Goal: Information Seeking & Learning: Learn about a topic

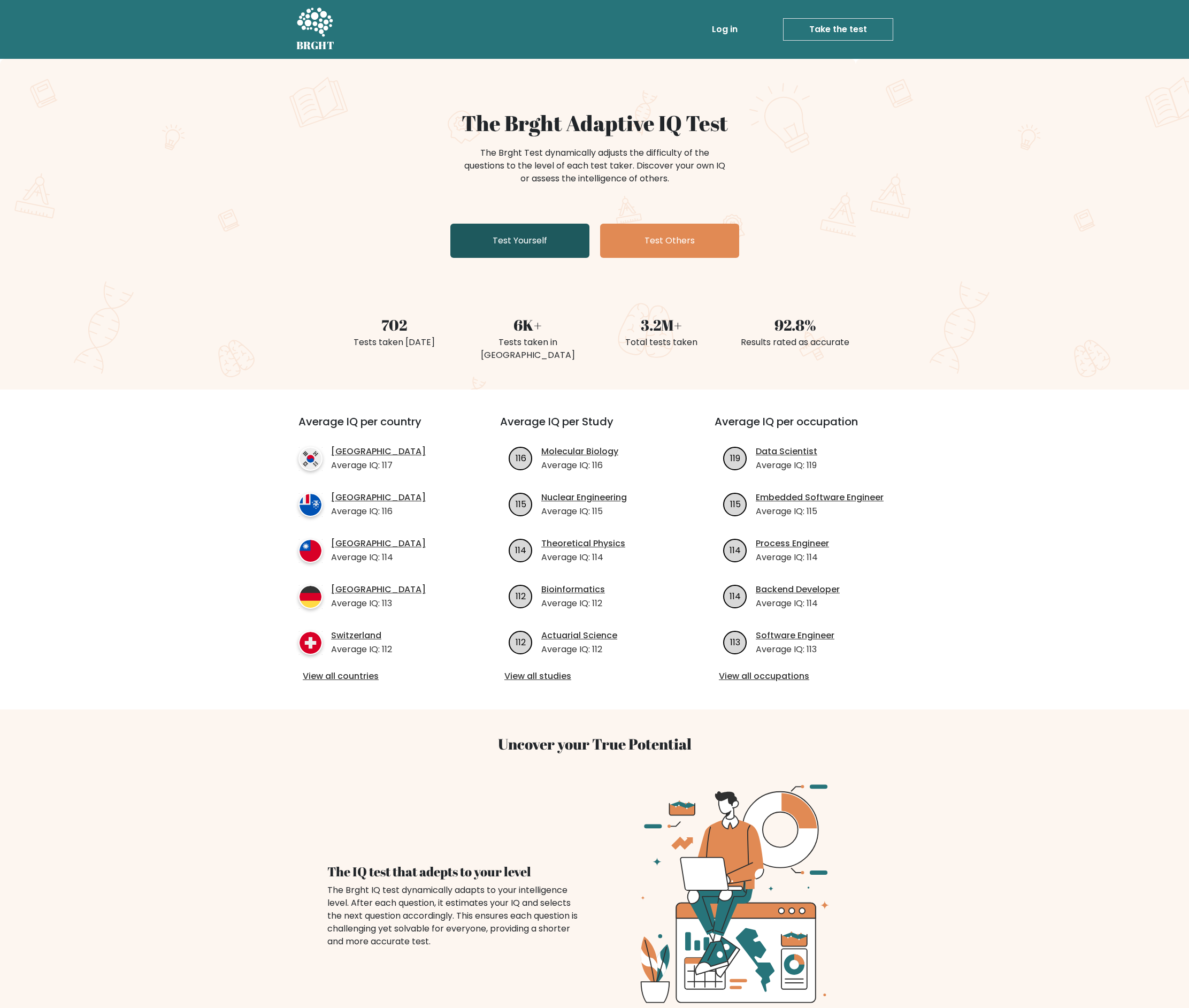
click at [553, 246] on link "Test Yourself" at bounding box center [520, 241] width 139 height 34
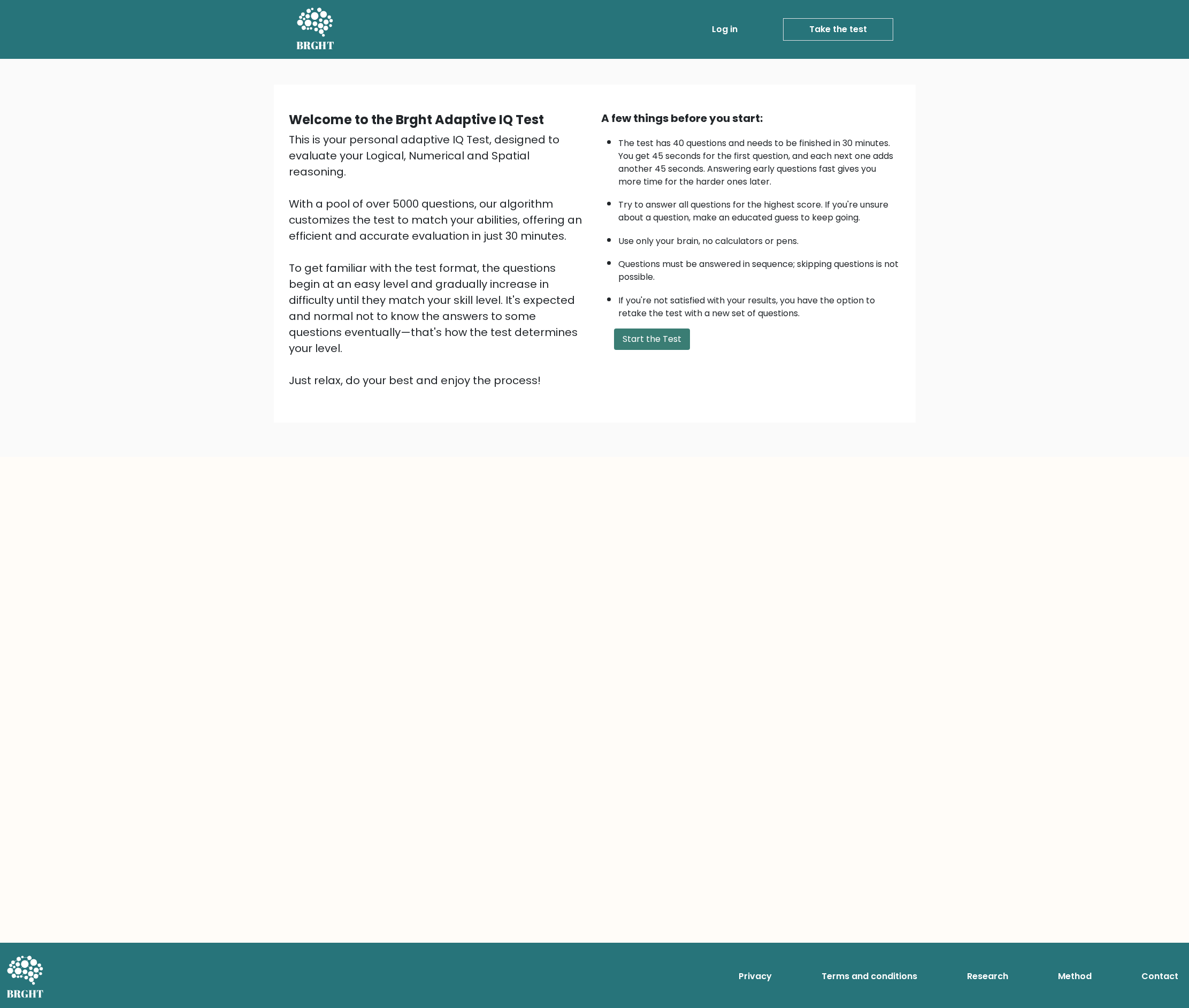
click at [661, 350] on button "Start the Test" at bounding box center [652, 339] width 76 height 21
click at [725, 32] on link "Log in" at bounding box center [725, 30] width 34 height 21
click at [327, 39] on h5 "BRGHT" at bounding box center [316, 45] width 38 height 13
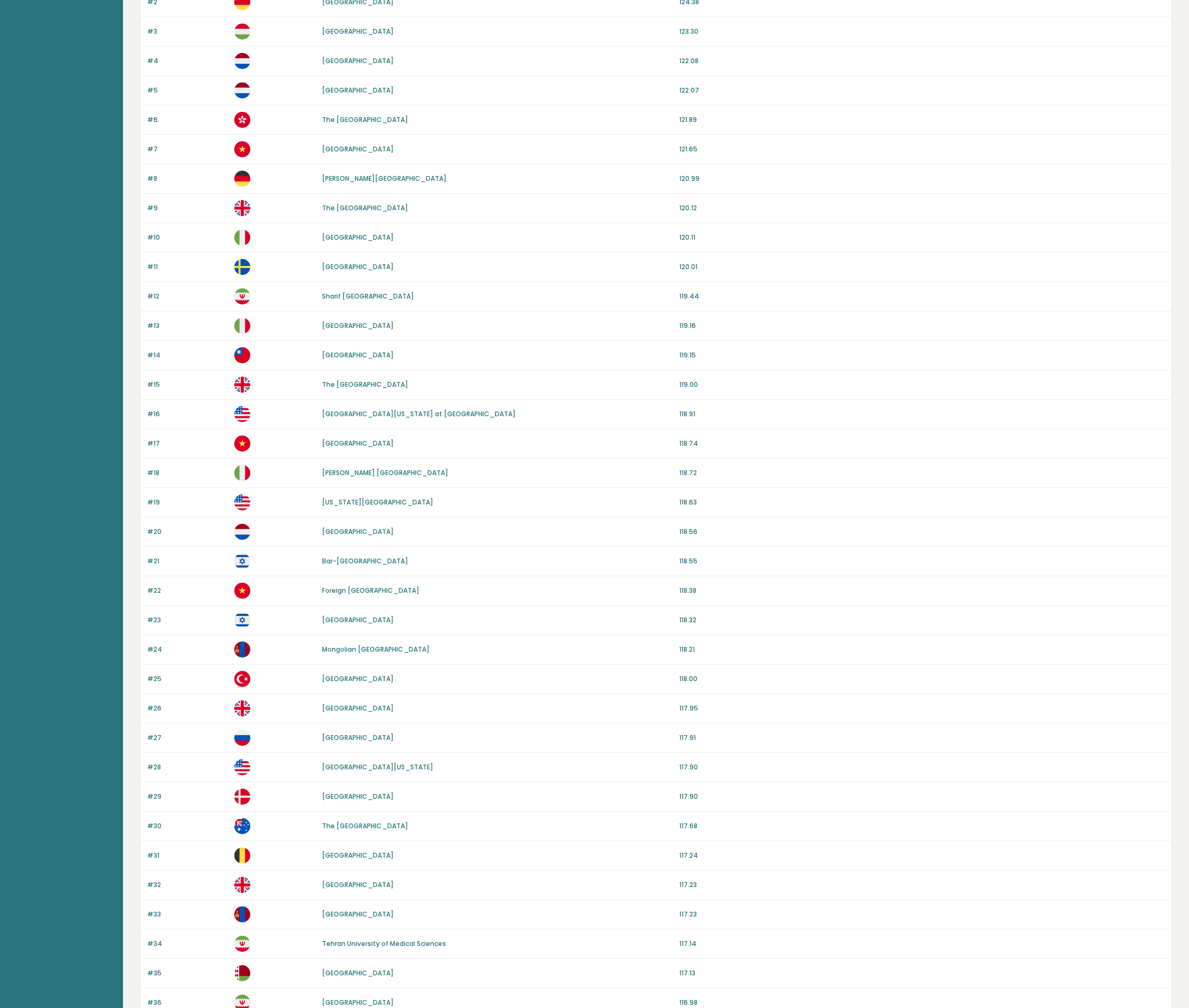
scroll to position [283, 0]
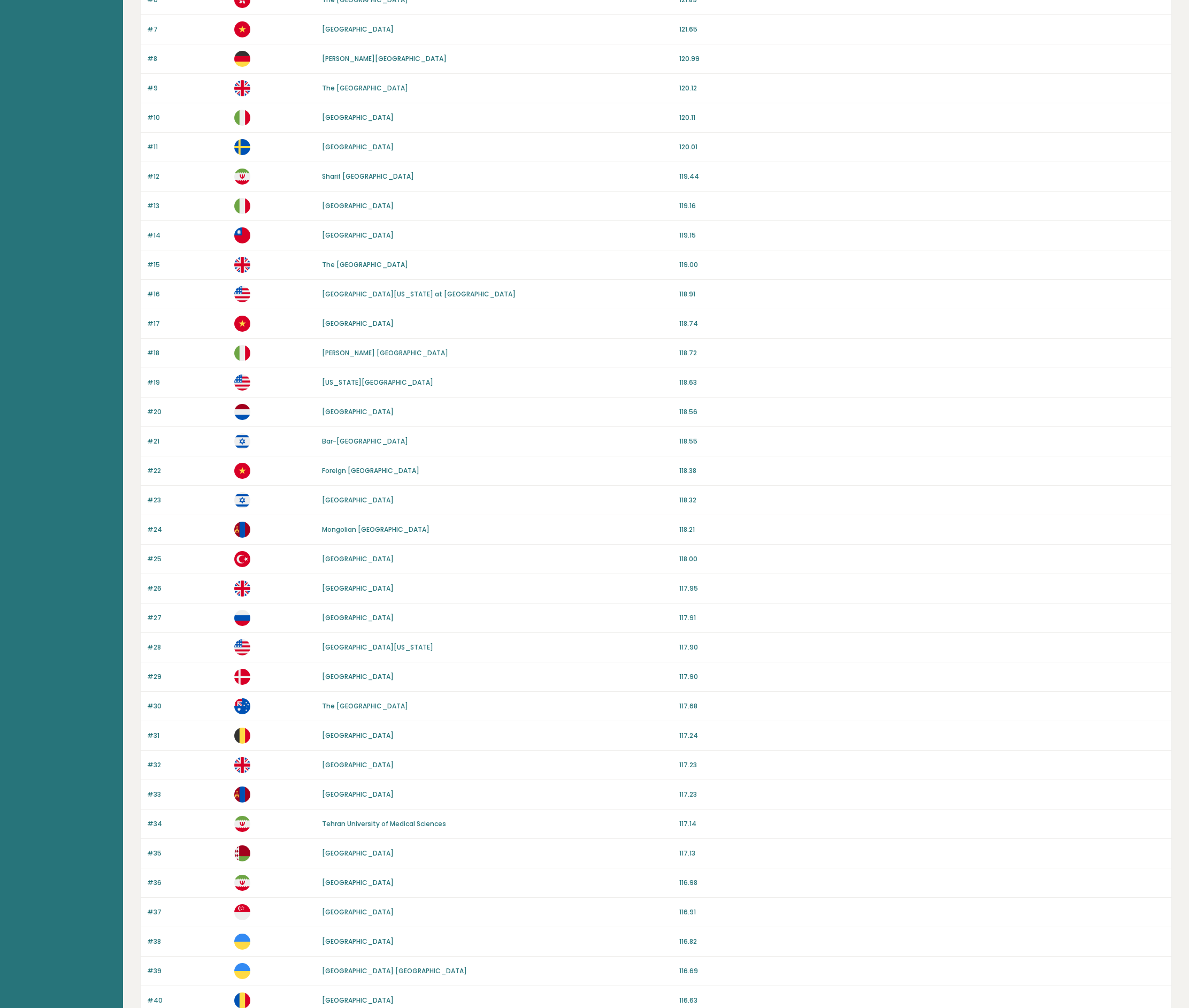
click at [394, 734] on link "Katholieke Universiteit Leuven" at bounding box center [358, 735] width 72 height 9
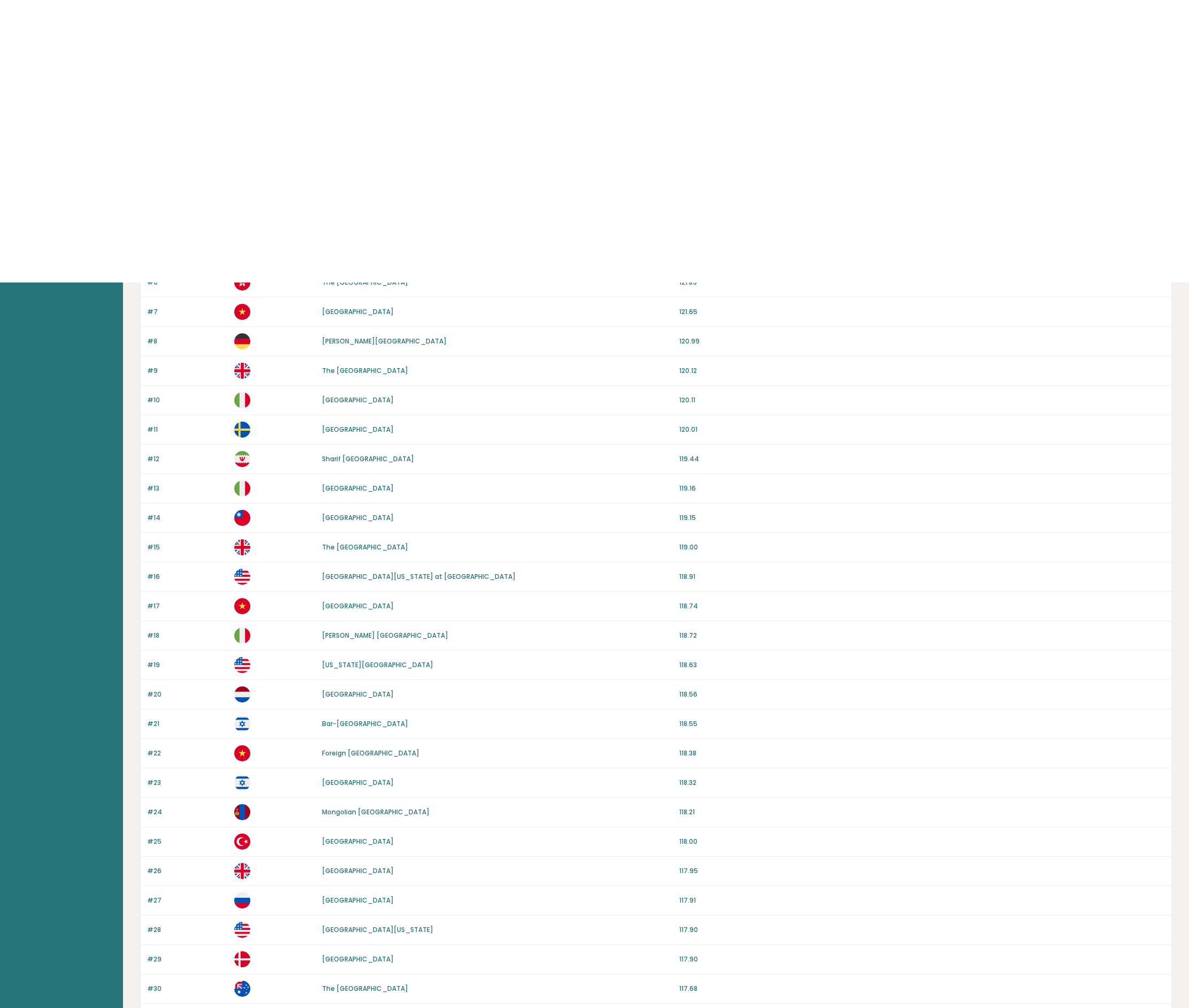
scroll to position [0, 0]
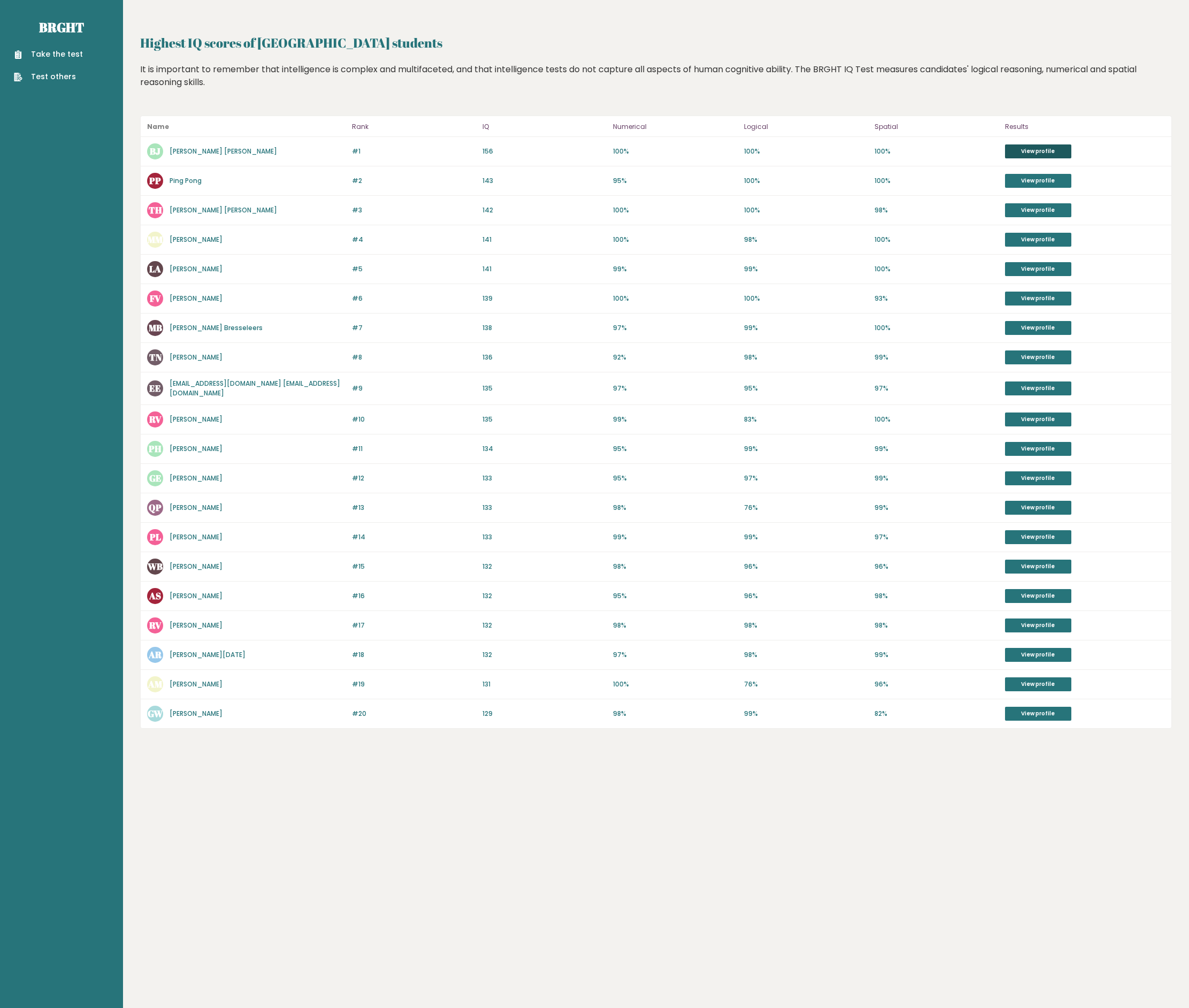
click at [1038, 149] on link "View profile" at bounding box center [1038, 151] width 66 height 14
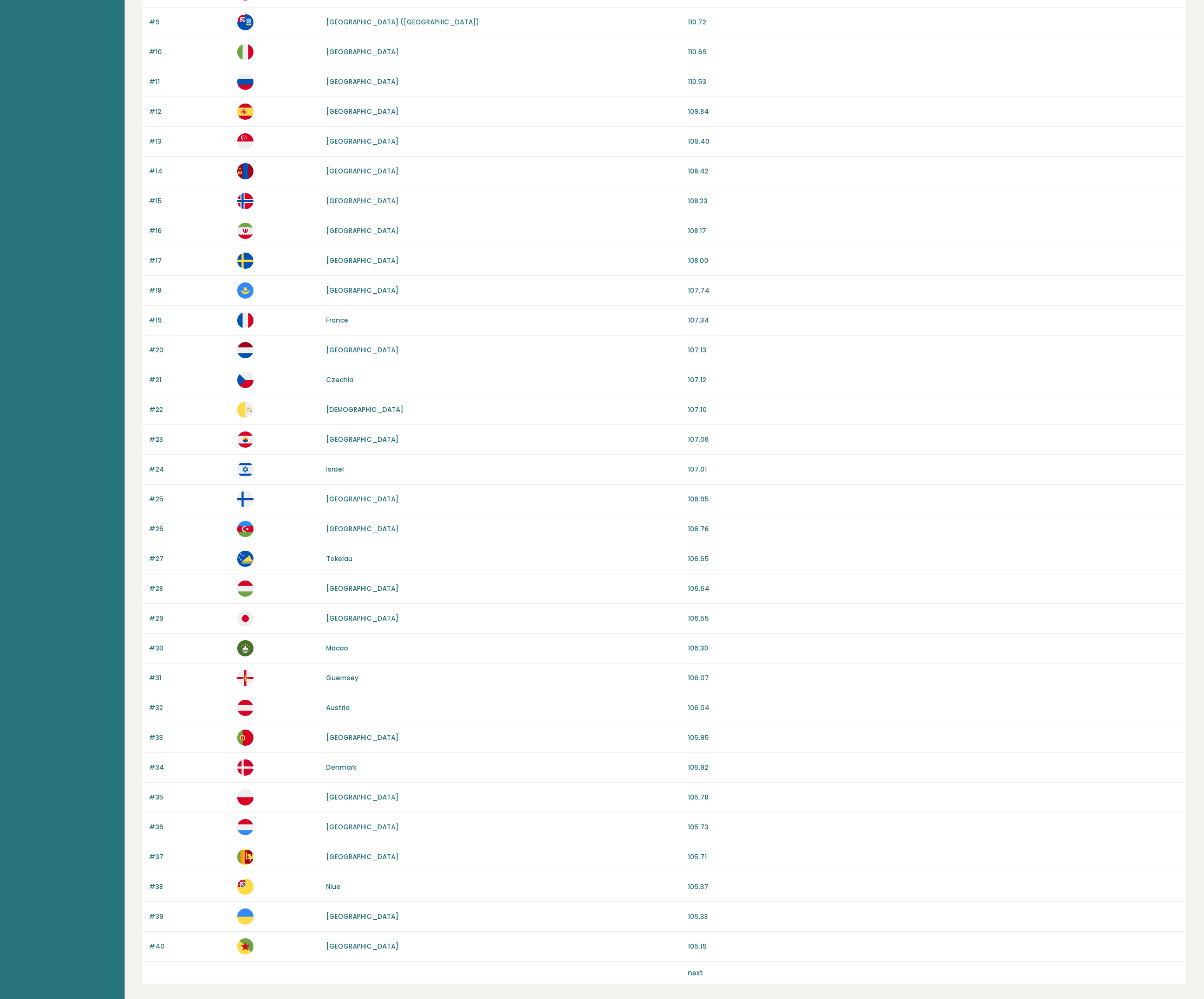
scroll to position [409, 0]
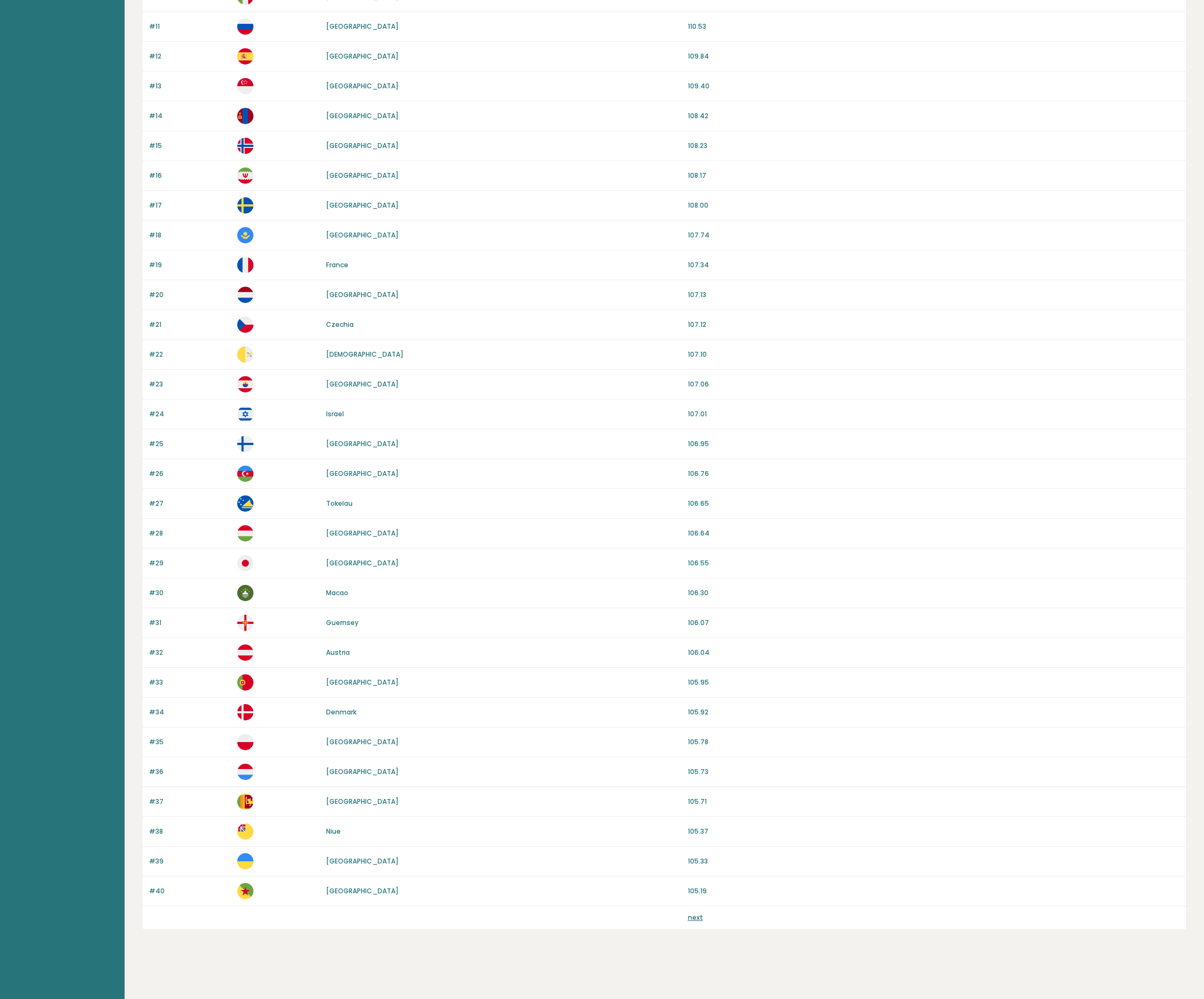
click at [508, 952] on div "Top IQ scores per country It is important to remember that intelligence is comp…" at bounding box center [664, 312] width 1045 height 1374
click at [691, 922] on div "next" at bounding box center [664, 917] width 1044 height 23
click at [691, 922] on link "next" at bounding box center [696, 917] width 15 height 9
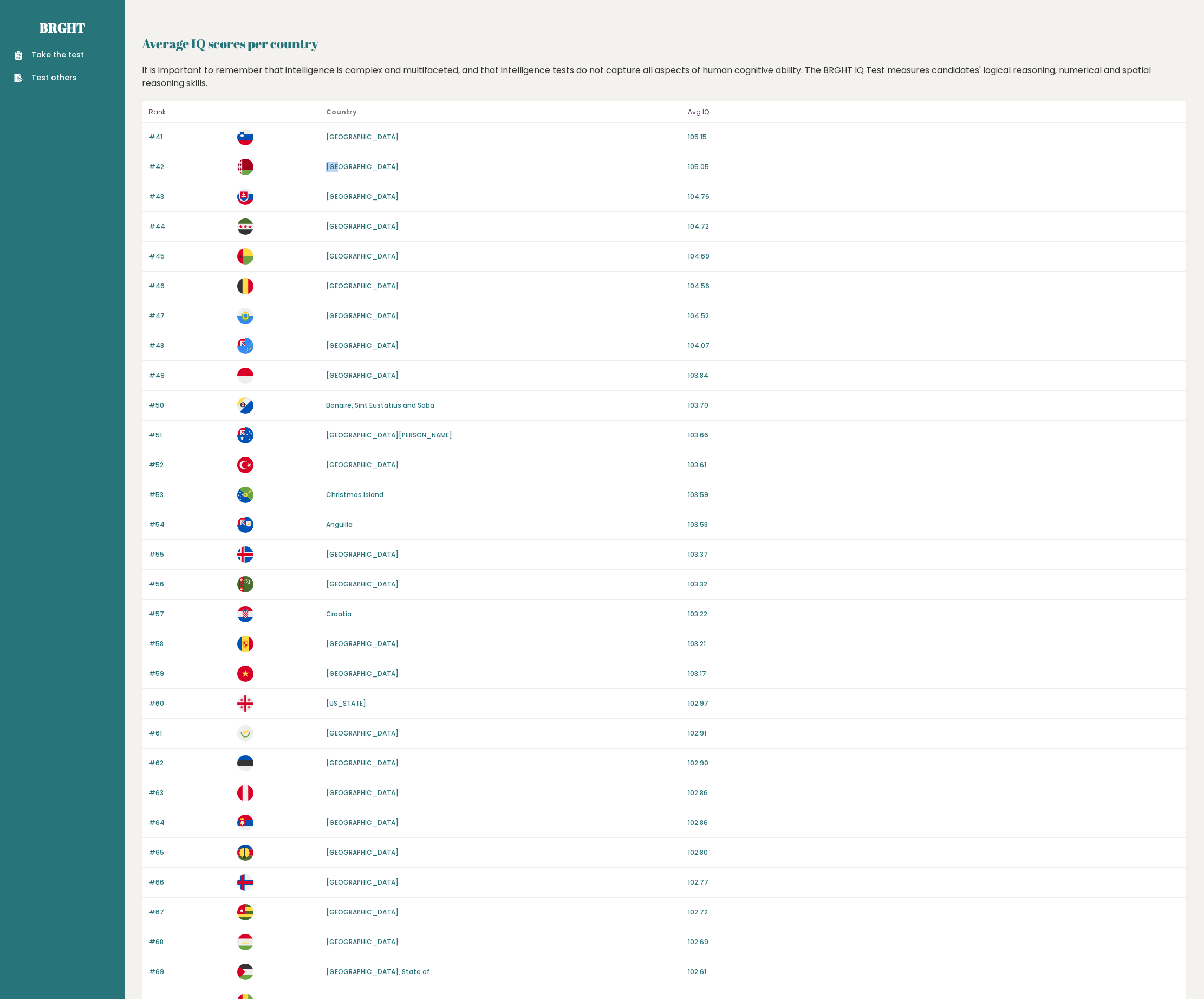
click at [341, 285] on link "[GEOGRAPHIC_DATA]" at bounding box center [362, 286] width 73 height 9
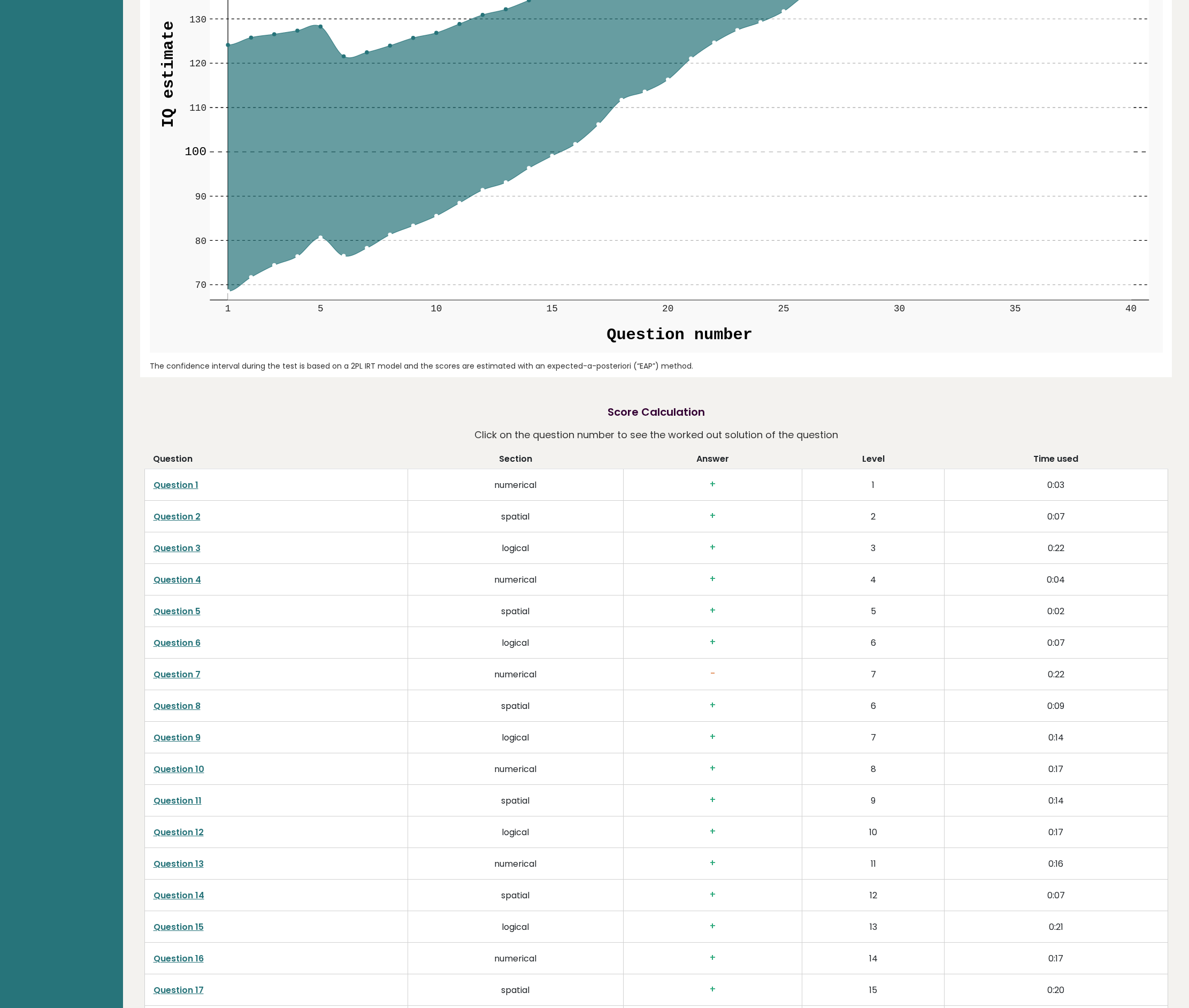
scroll to position [1342, 0]
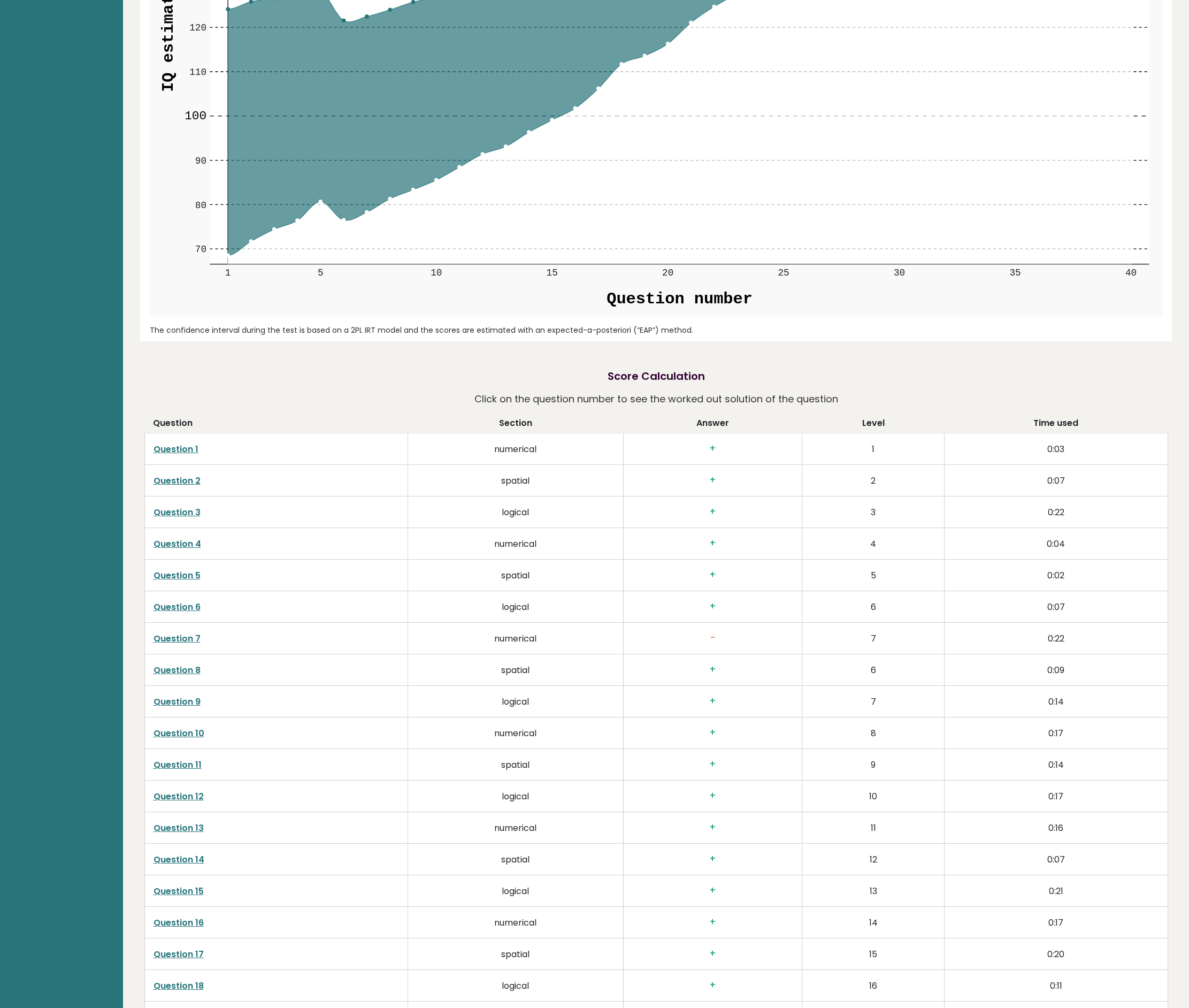
click at [186, 638] on link "Question 7" at bounding box center [177, 638] width 47 height 13
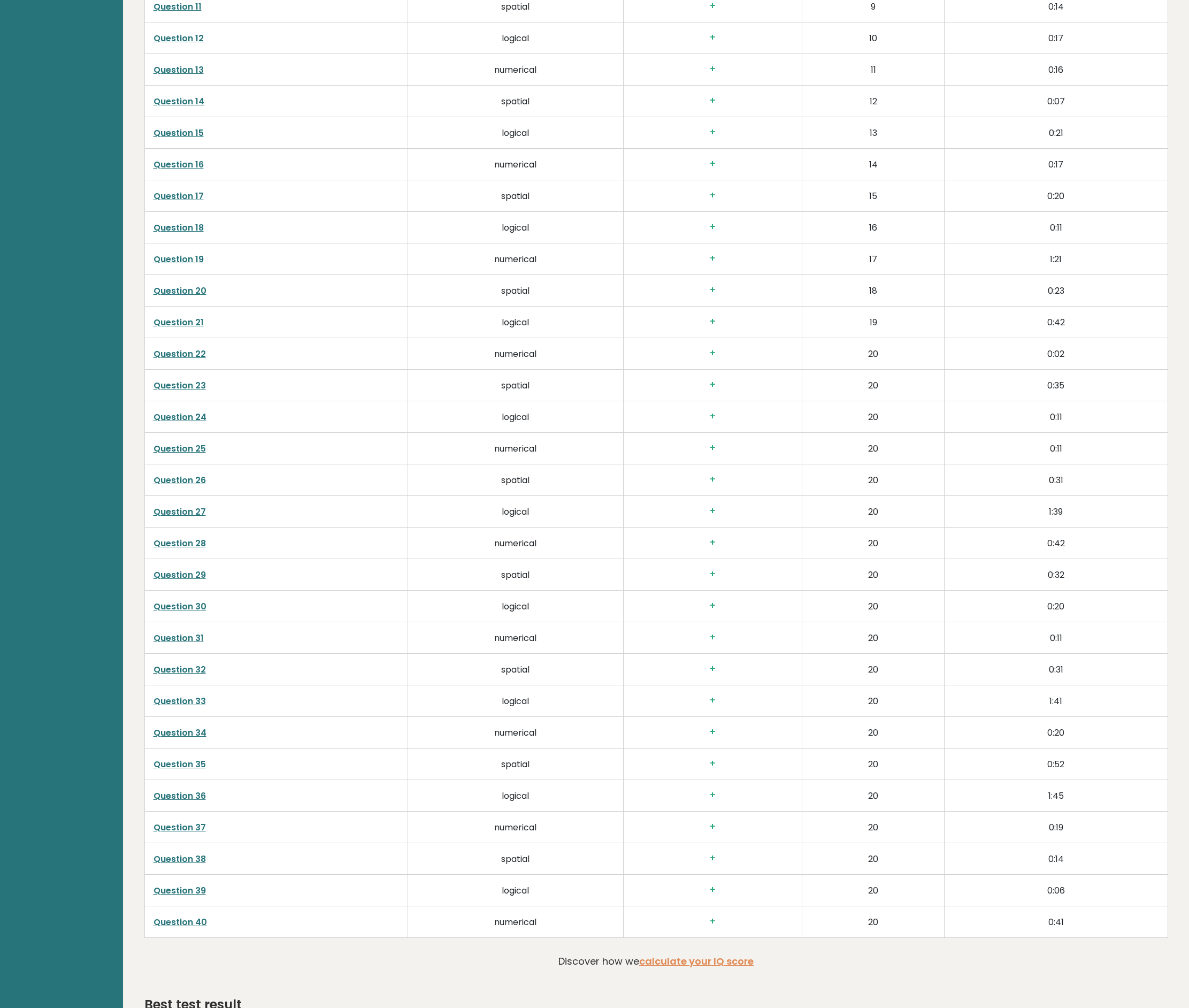
scroll to position [2118, 0]
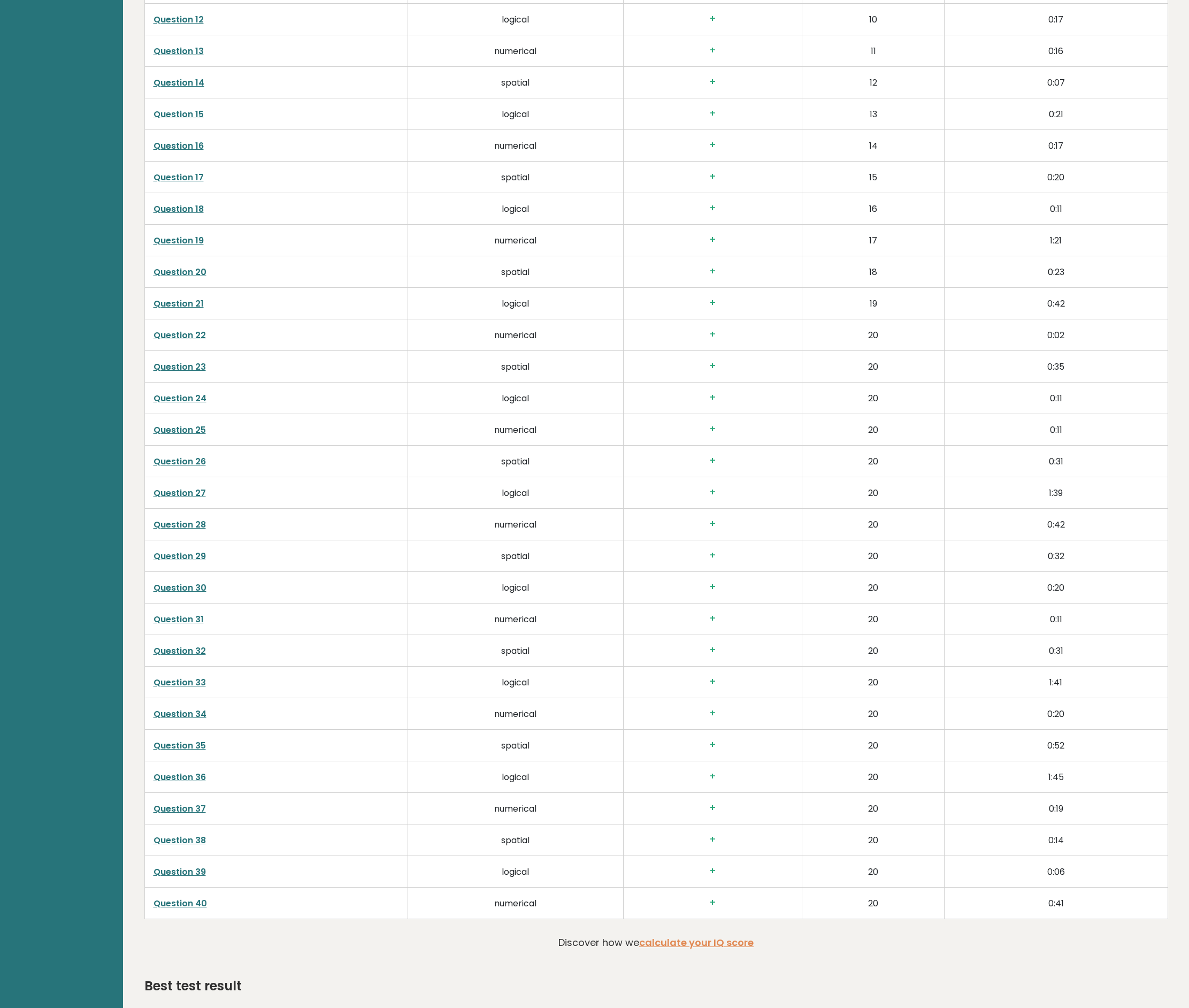
click at [181, 868] on link "Question 39" at bounding box center [179, 872] width 52 height 13
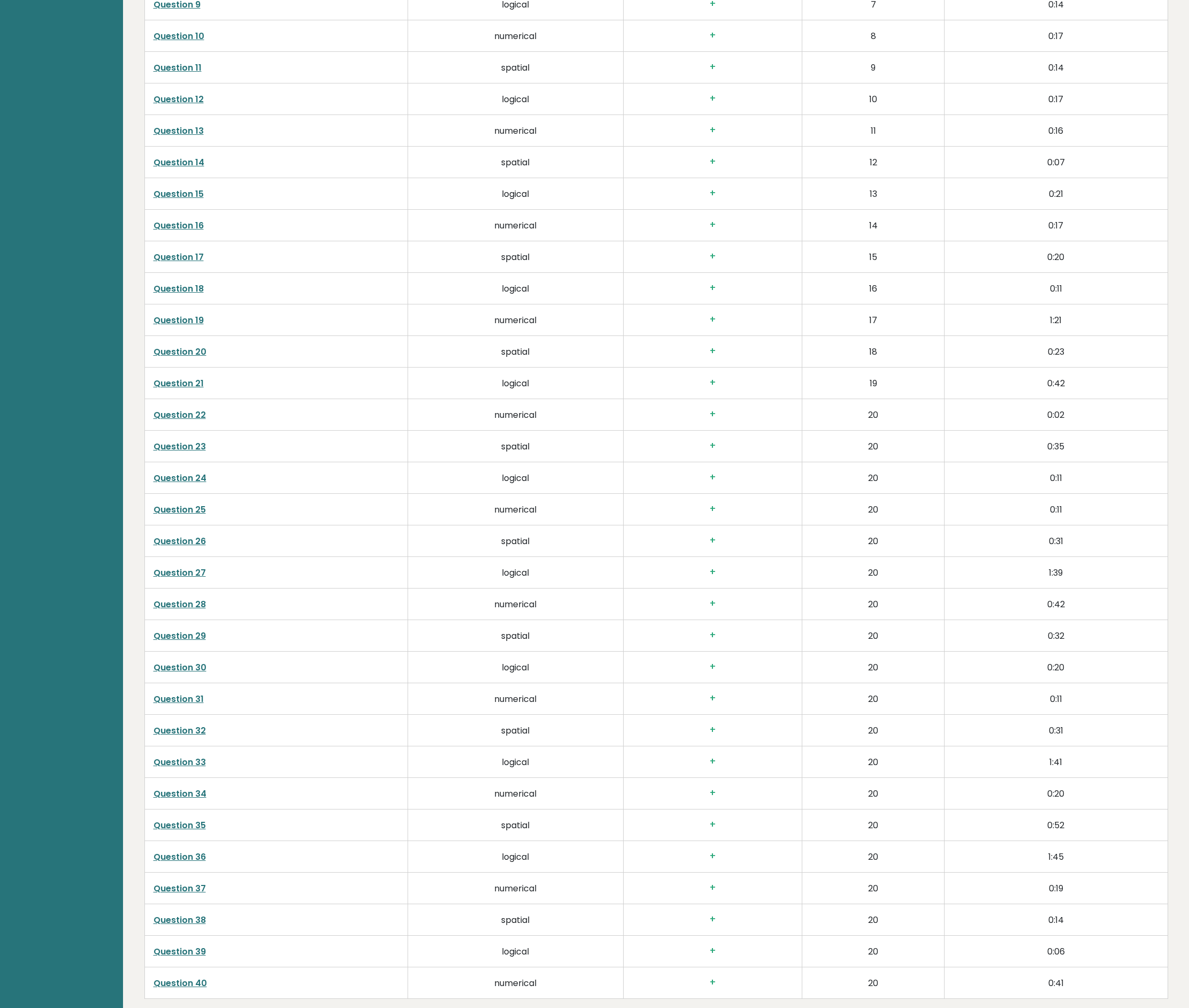
scroll to position [2180, 0]
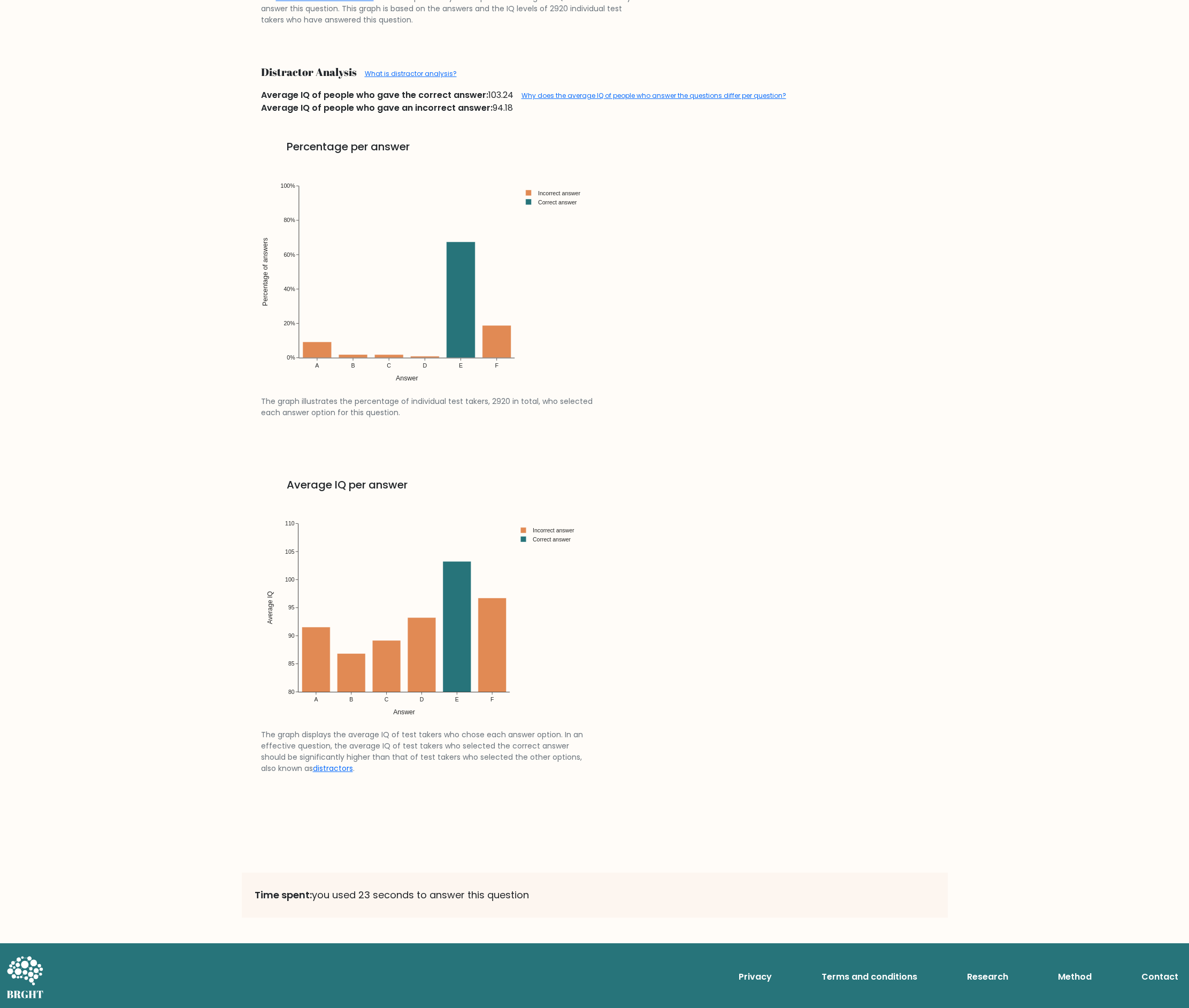
scroll to position [1529, 0]
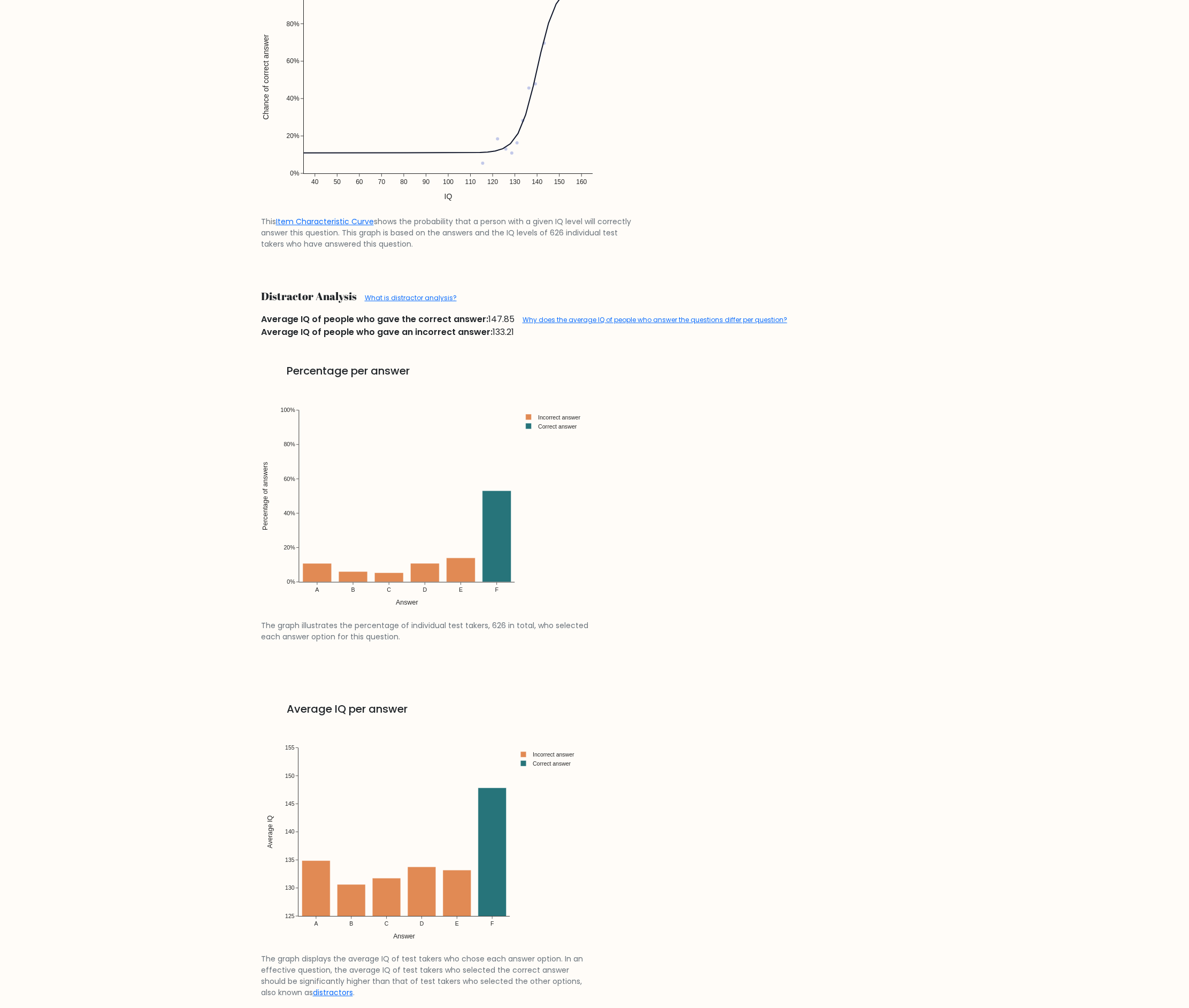
scroll to position [1213, 0]
